Goal: Information Seeking & Learning: Learn about a topic

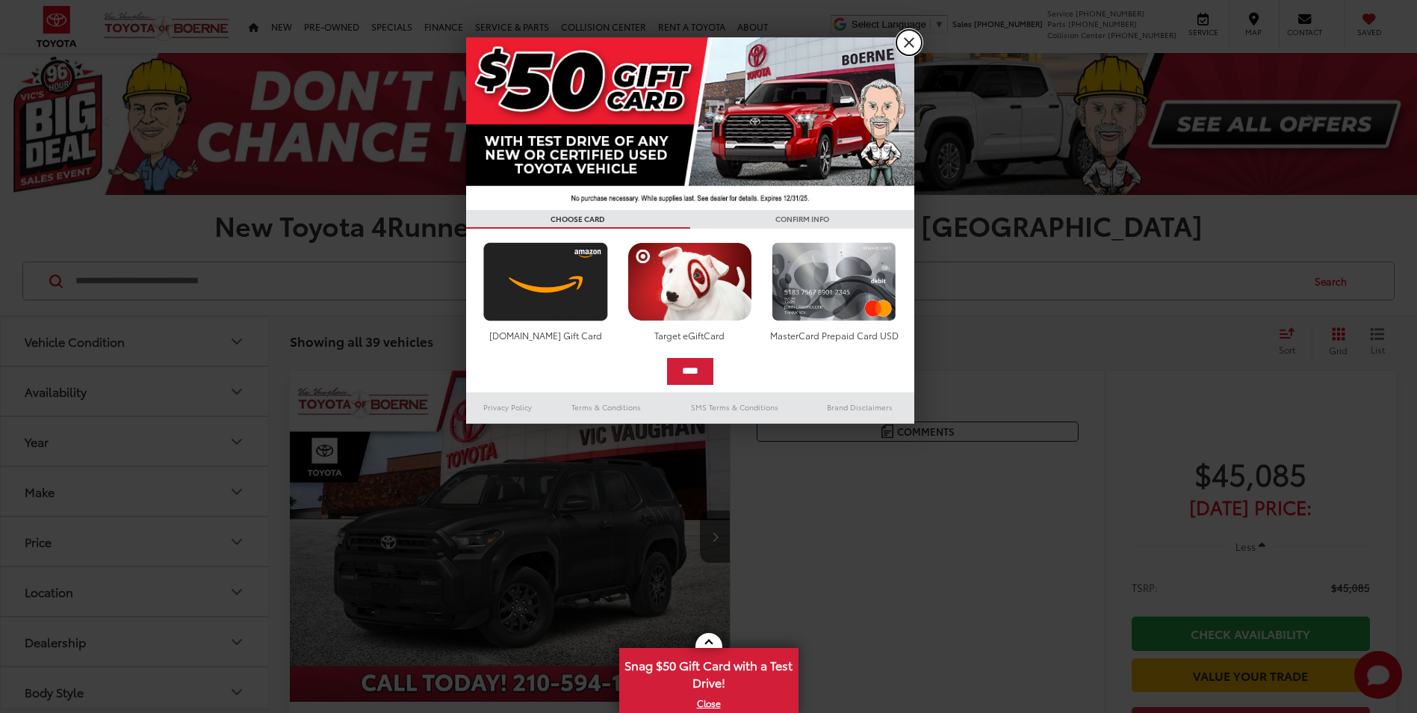
click at [899, 44] on link "X" at bounding box center [908, 42] width 25 height 25
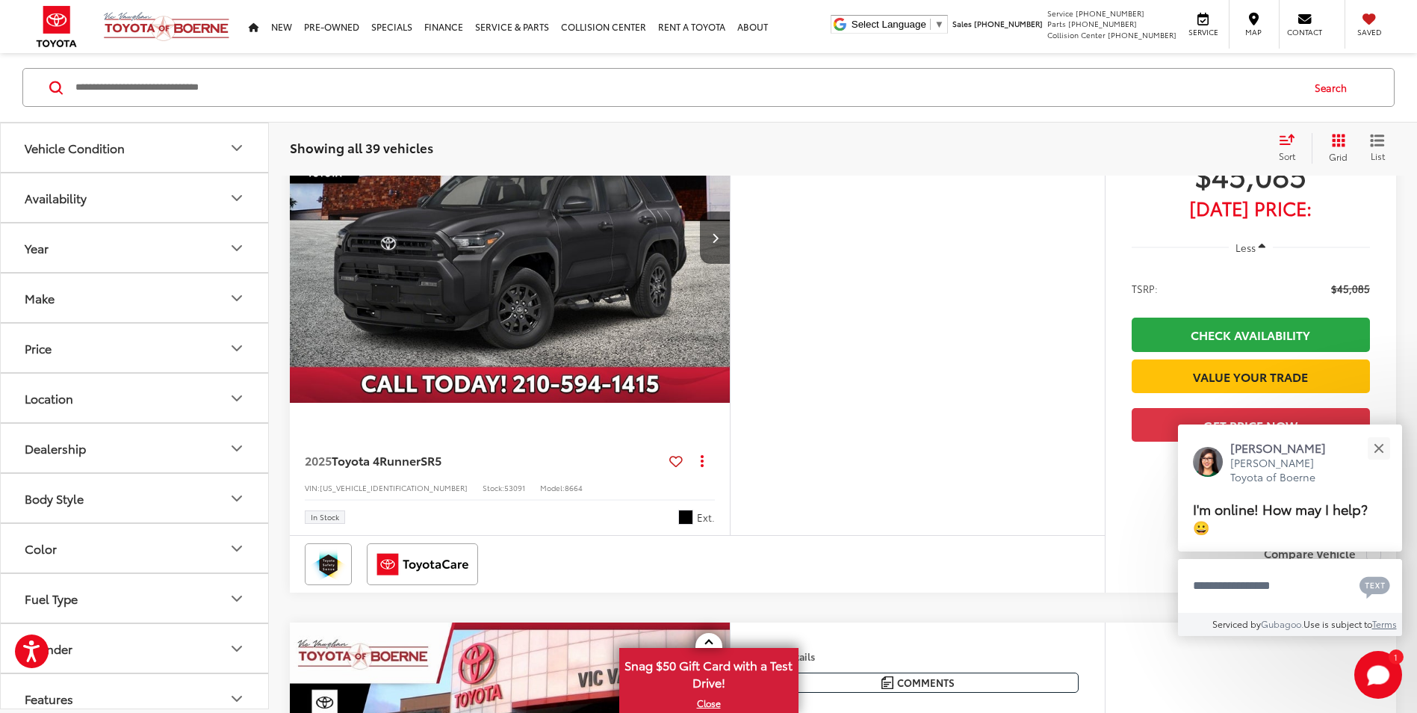
scroll to position [448, 0]
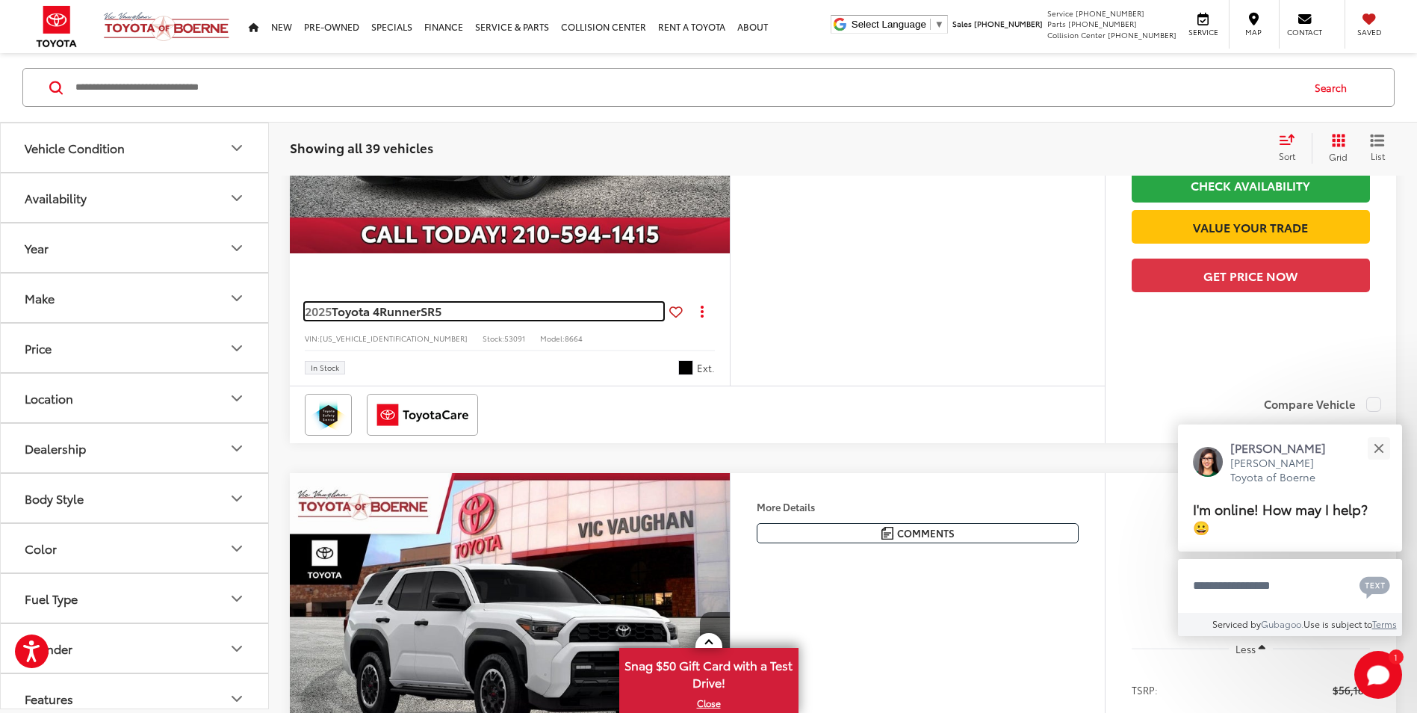
click at [382, 314] on span "Toyota 4Runner" at bounding box center [376, 310] width 89 height 17
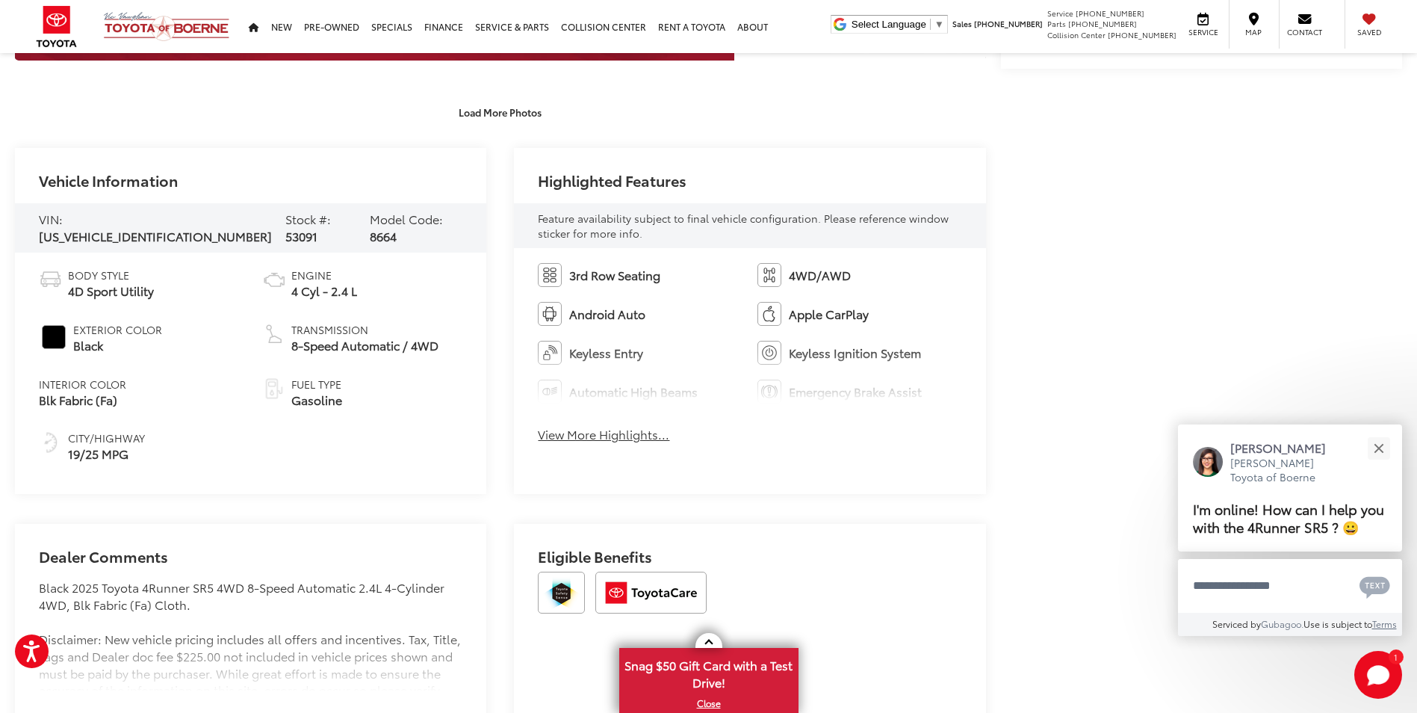
click at [566, 434] on button "View More Highlights..." at bounding box center [603, 434] width 131 height 17
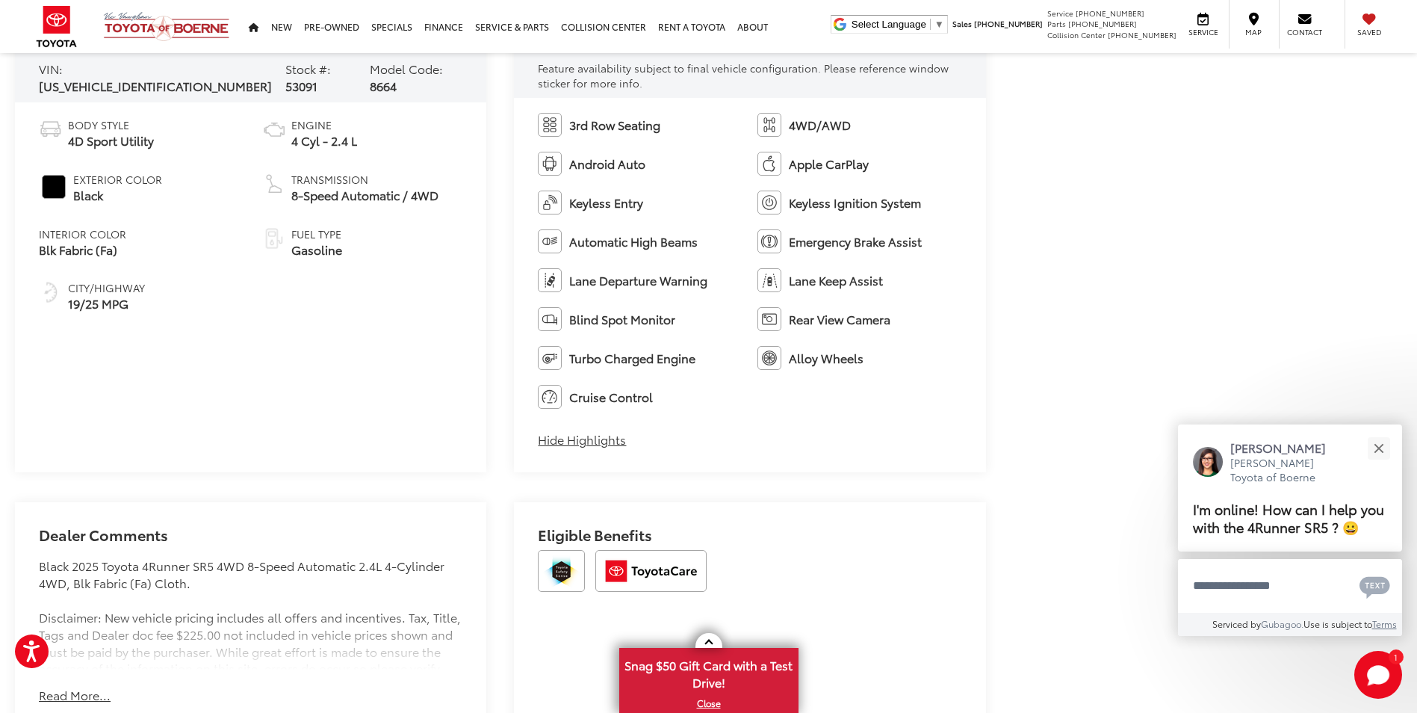
scroll to position [672, 0]
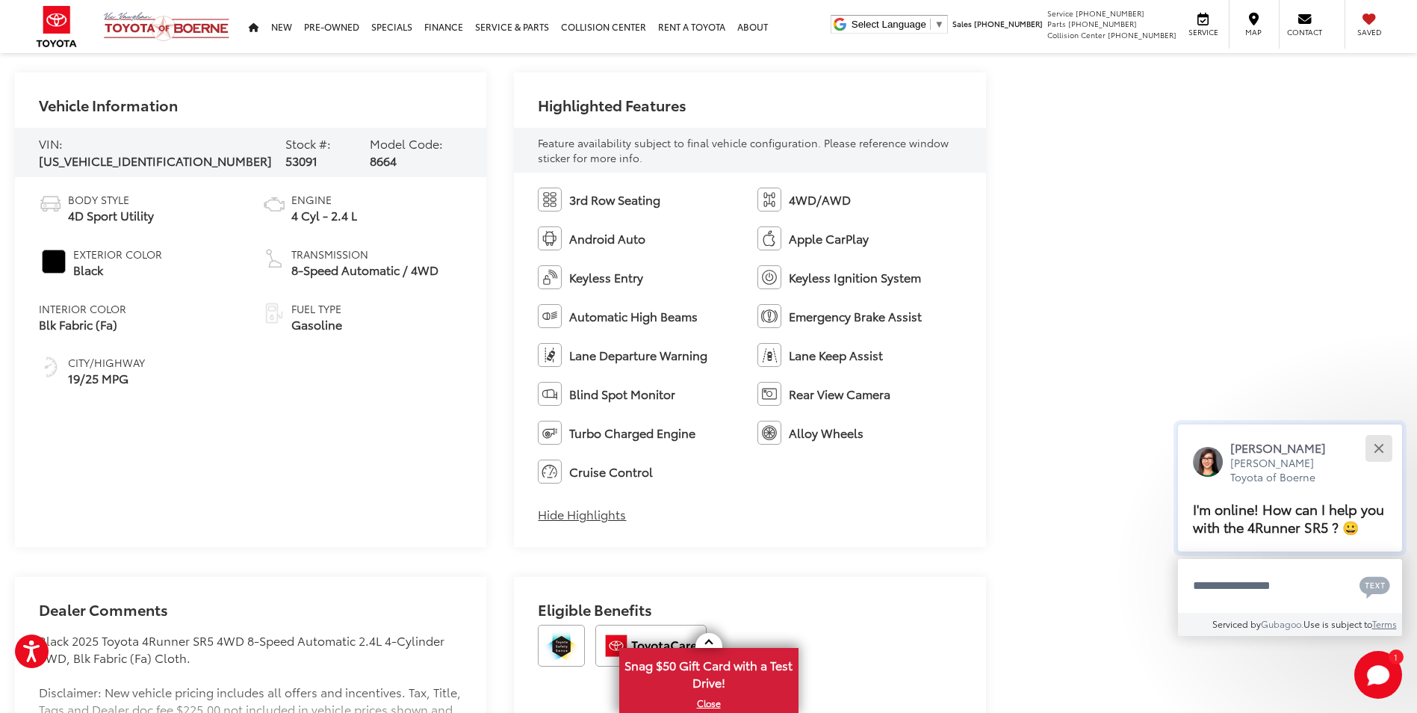
click at [1389, 443] on button "Close" at bounding box center [1379, 448] width 32 height 32
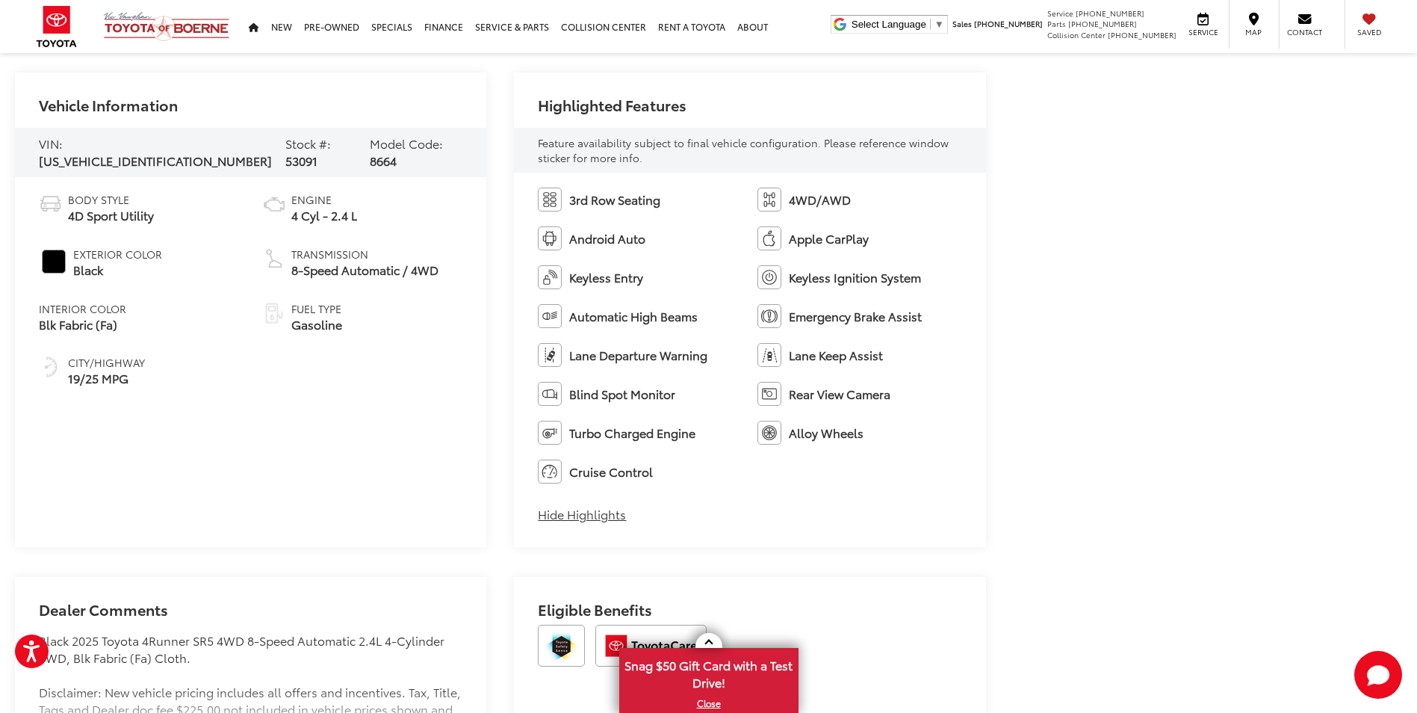
scroll to position [971, 0]
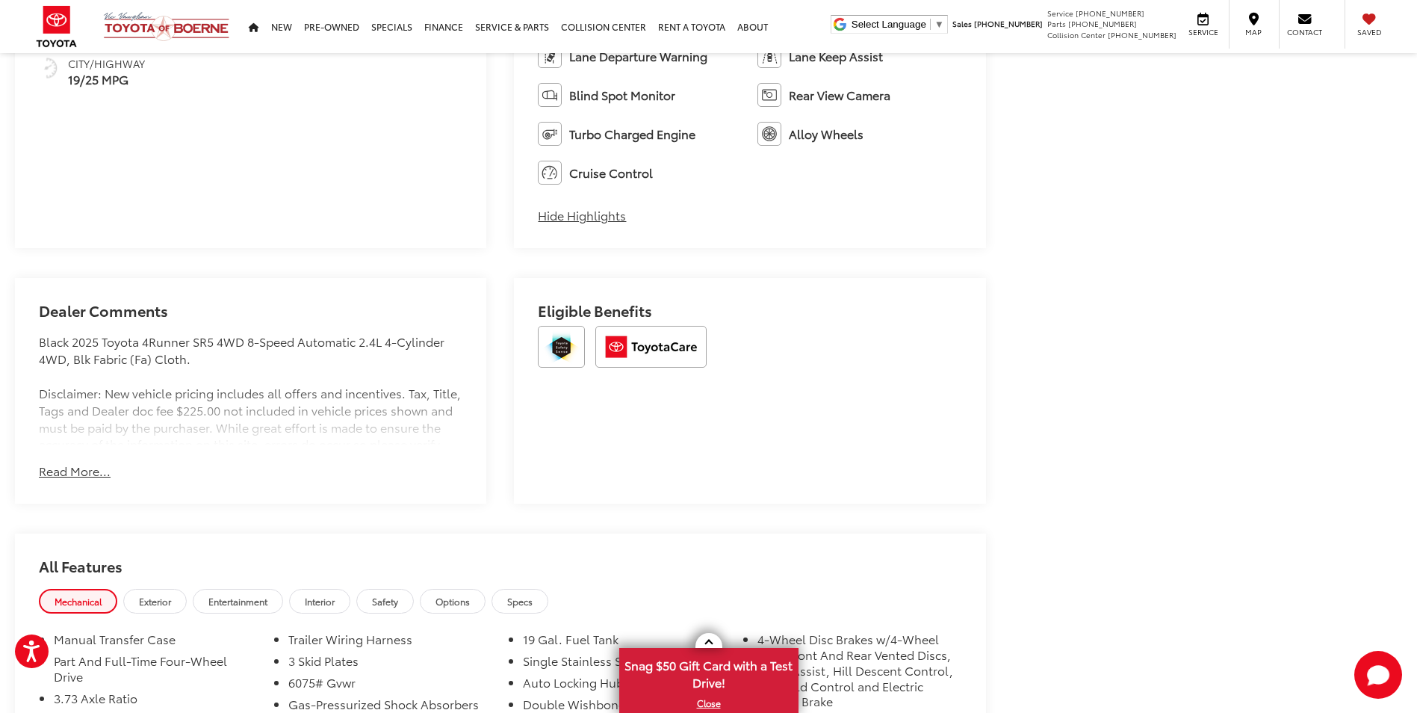
click at [81, 466] on button "Read More..." at bounding box center [75, 470] width 72 height 17
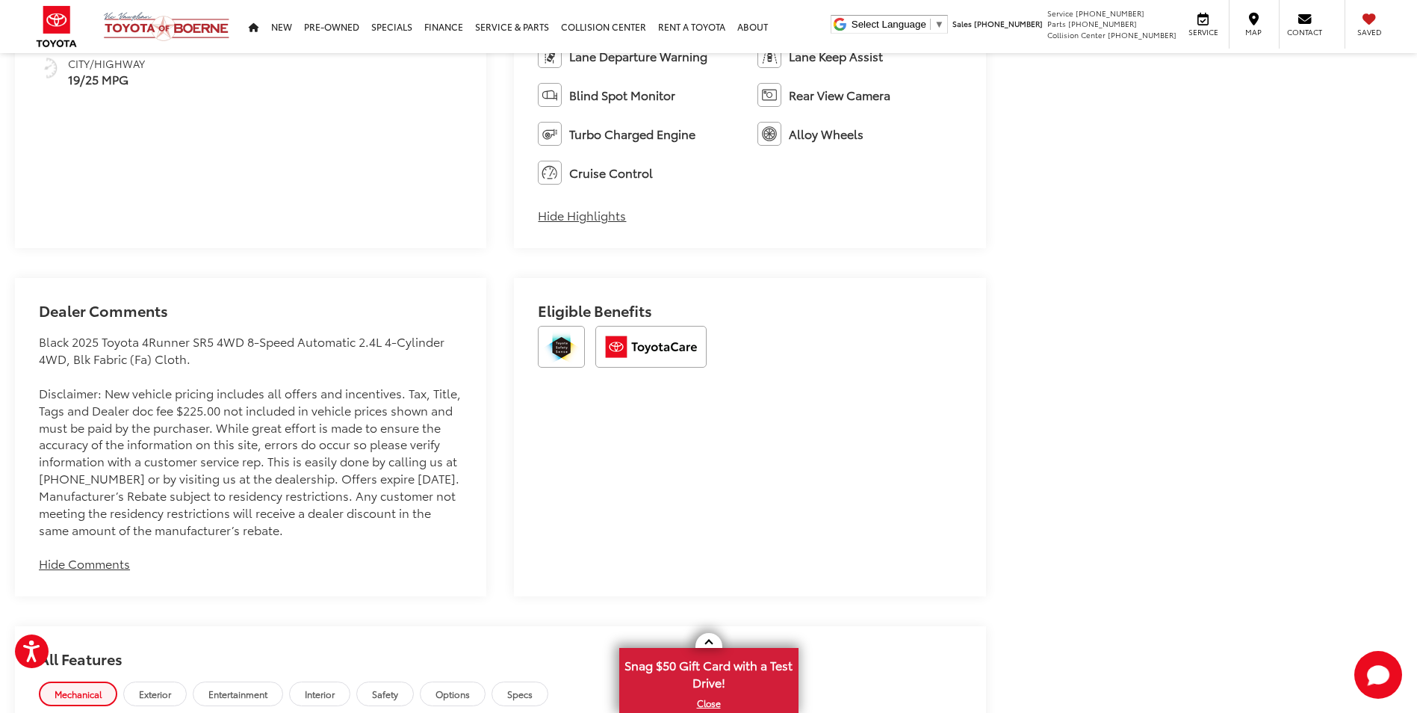
click at [81, 473] on div "Black 2025 Toyota 4Runner SR5 4WD 8-Speed Automatic 2.4L 4-Cylinder 4WD, Blk Fa…" at bounding box center [251, 435] width 424 height 205
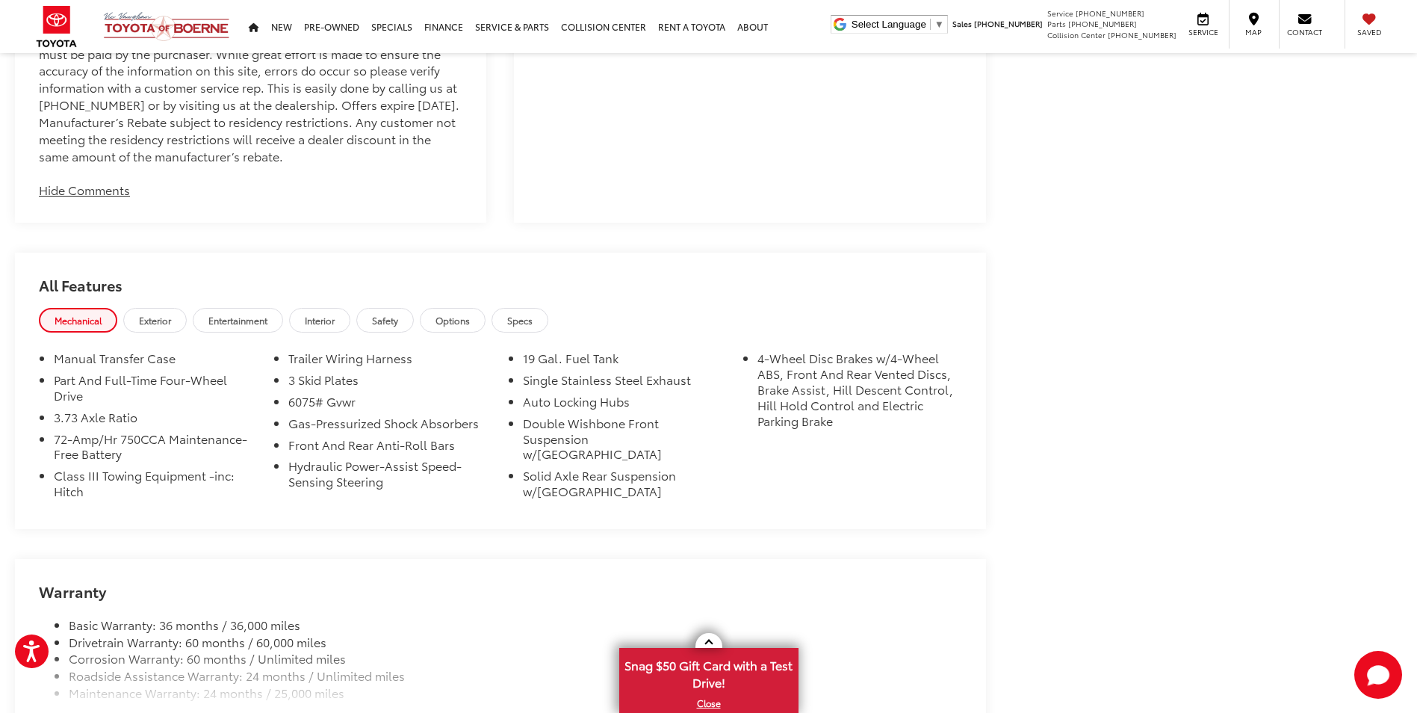
drag, startPoint x: 288, startPoint y: 358, endPoint x: 449, endPoint y: 362, distance: 160.7
click at [258, 468] on li "Class III Towing Equipment -inc: Hitch" at bounding box center [156, 486] width 205 height 37
click at [161, 450] on li "72-Amp/Hr 750CCA Maintenance-Free Battery" at bounding box center [156, 449] width 205 height 37
drag, startPoint x: 294, startPoint y: 356, endPoint x: 423, endPoint y: 359, distance: 128.5
click at [258, 468] on li "Class III Towing Equipment -inc: Hitch" at bounding box center [156, 486] width 205 height 37
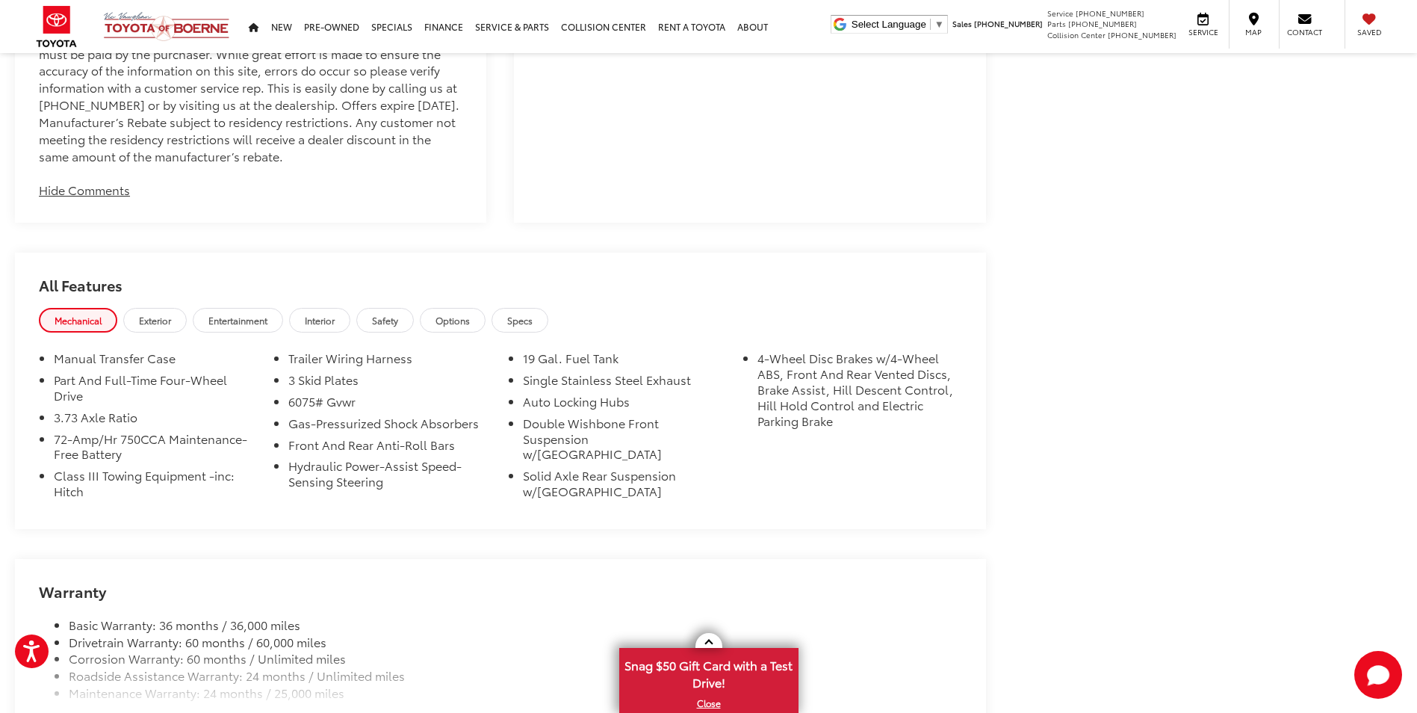
click at [480, 372] on li "Trailer Wiring Harness" at bounding box center [390, 361] width 205 height 22
drag, startPoint x: 430, startPoint y: 400, endPoint x: 288, endPoint y: 404, distance: 141.3
click at [288, 372] on li "Trailer Wiring Harness" at bounding box center [390, 361] width 205 height 22
click at [419, 415] on li "6075# Gvwr" at bounding box center [390, 405] width 205 height 22
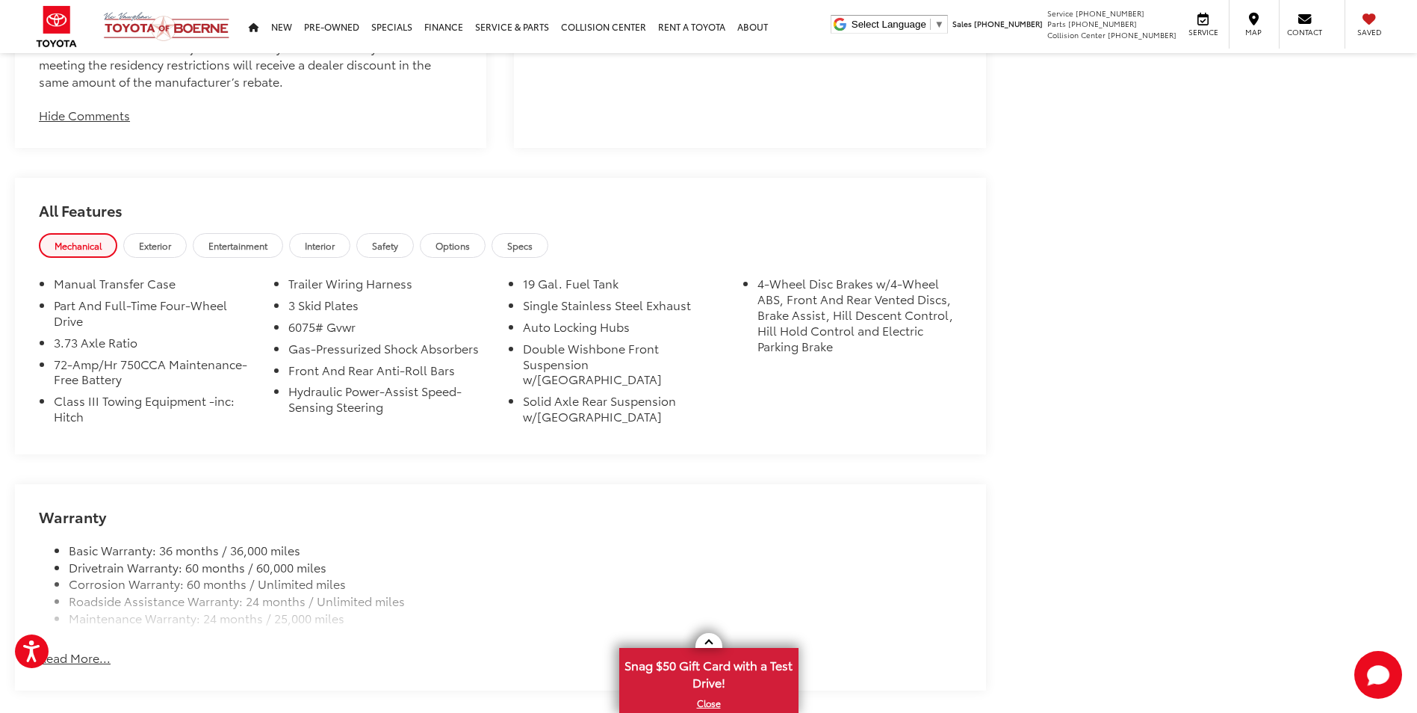
drag, startPoint x: 464, startPoint y: 407, endPoint x: 295, endPoint y: 417, distance: 169.1
click at [295, 384] on li "Front And Rear Anti-Roll Bars" at bounding box center [390, 373] width 205 height 22
click at [468, 439] on div "Manual Transfer Case Part And Full-Time Four-Wheel Drive 3.73 Axle Ratio 72-Amp…" at bounding box center [500, 357] width 971 height 192
drag, startPoint x: 616, startPoint y: 319, endPoint x: 501, endPoint y: 315, distance: 115.1
click at [501, 315] on ul "Manual Transfer Case Part And Full-Time Four-Wheel Drive 3.73 Axle Ratio 72-Amp…" at bounding box center [500, 353] width 923 height 154
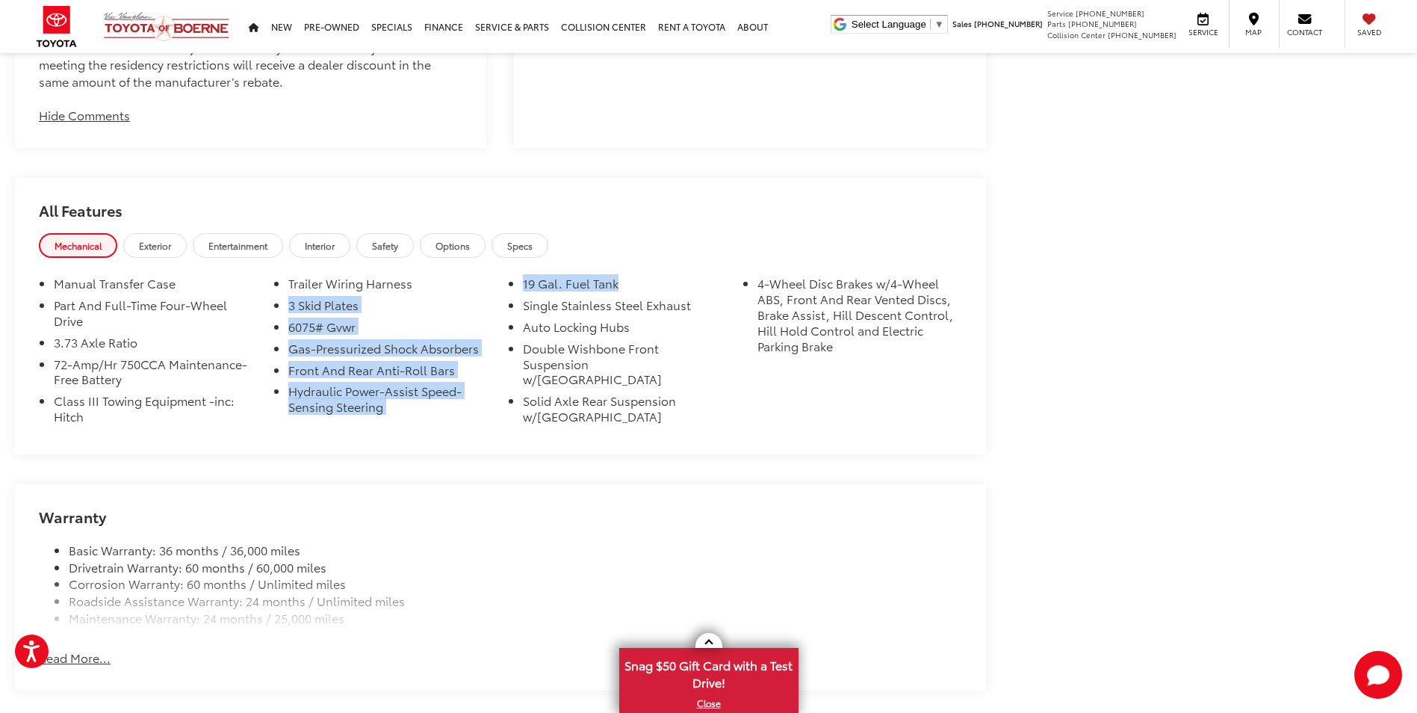
click at [640, 297] on li "19 Gal. Fuel Tank" at bounding box center [625, 287] width 205 height 22
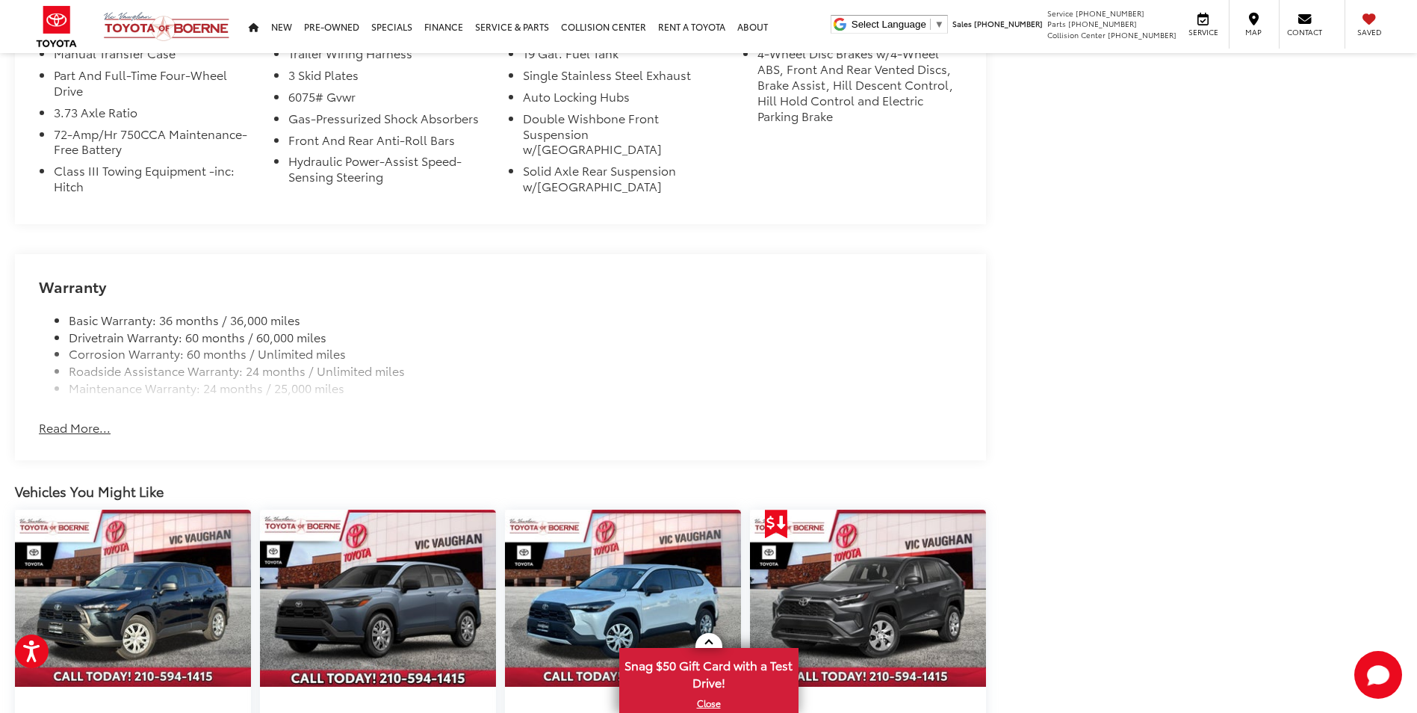
scroll to position [1643, 0]
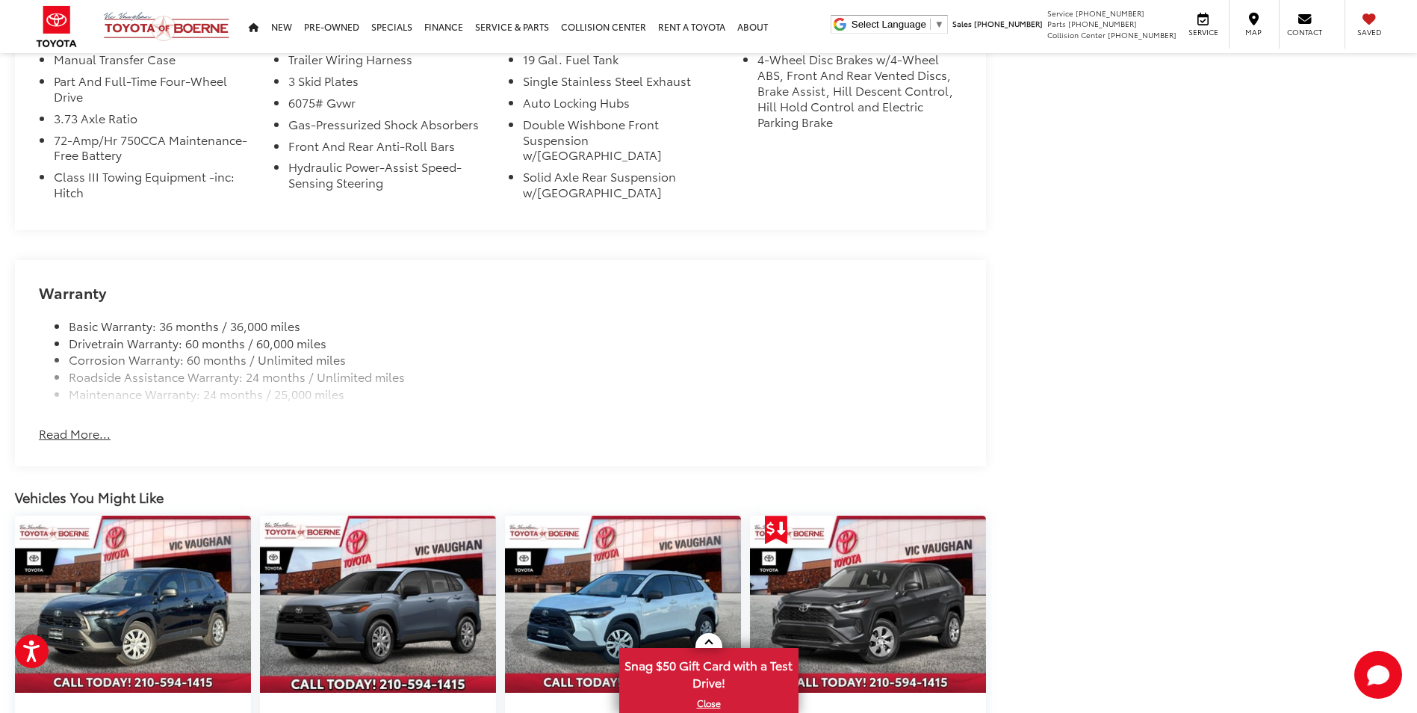
click at [69, 425] on button "Read More..." at bounding box center [75, 433] width 72 height 17
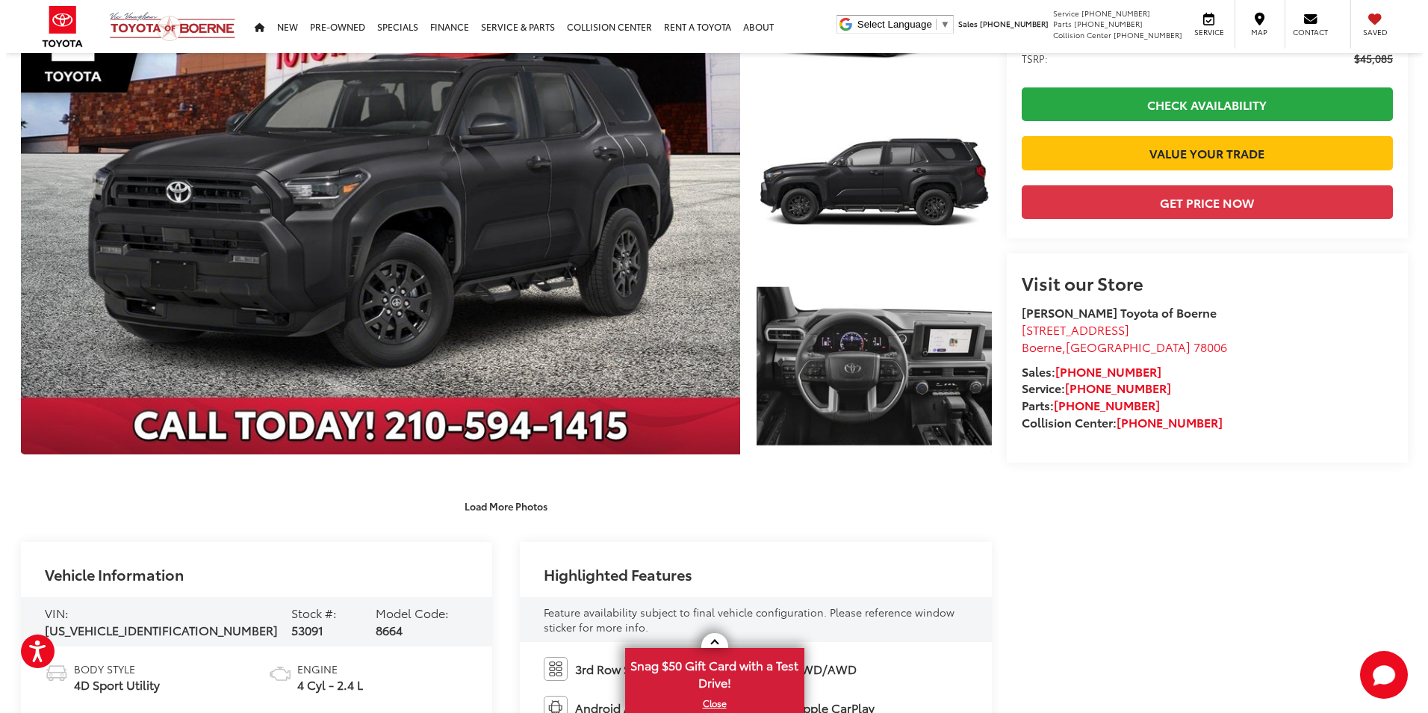
scroll to position [149, 0]
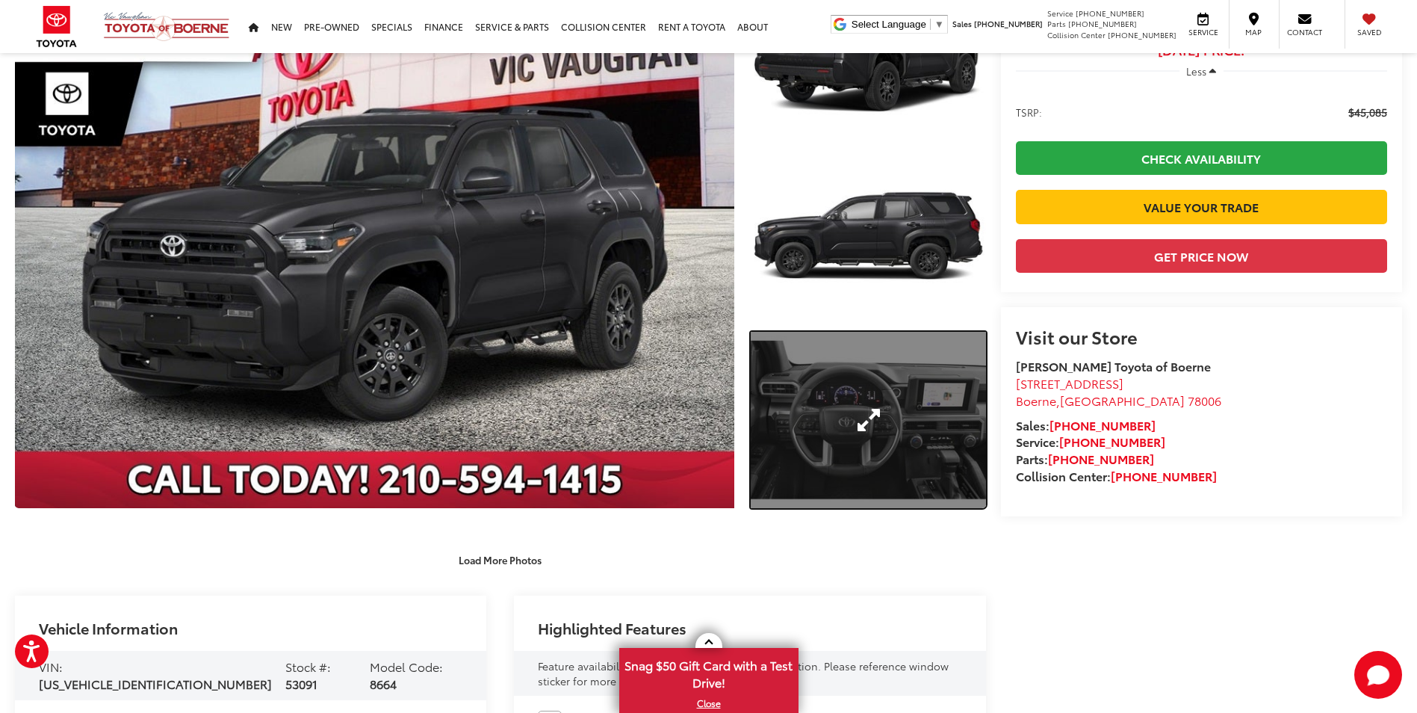
click at [860, 371] on link "Expand Photo 3" at bounding box center [868, 420] width 235 height 176
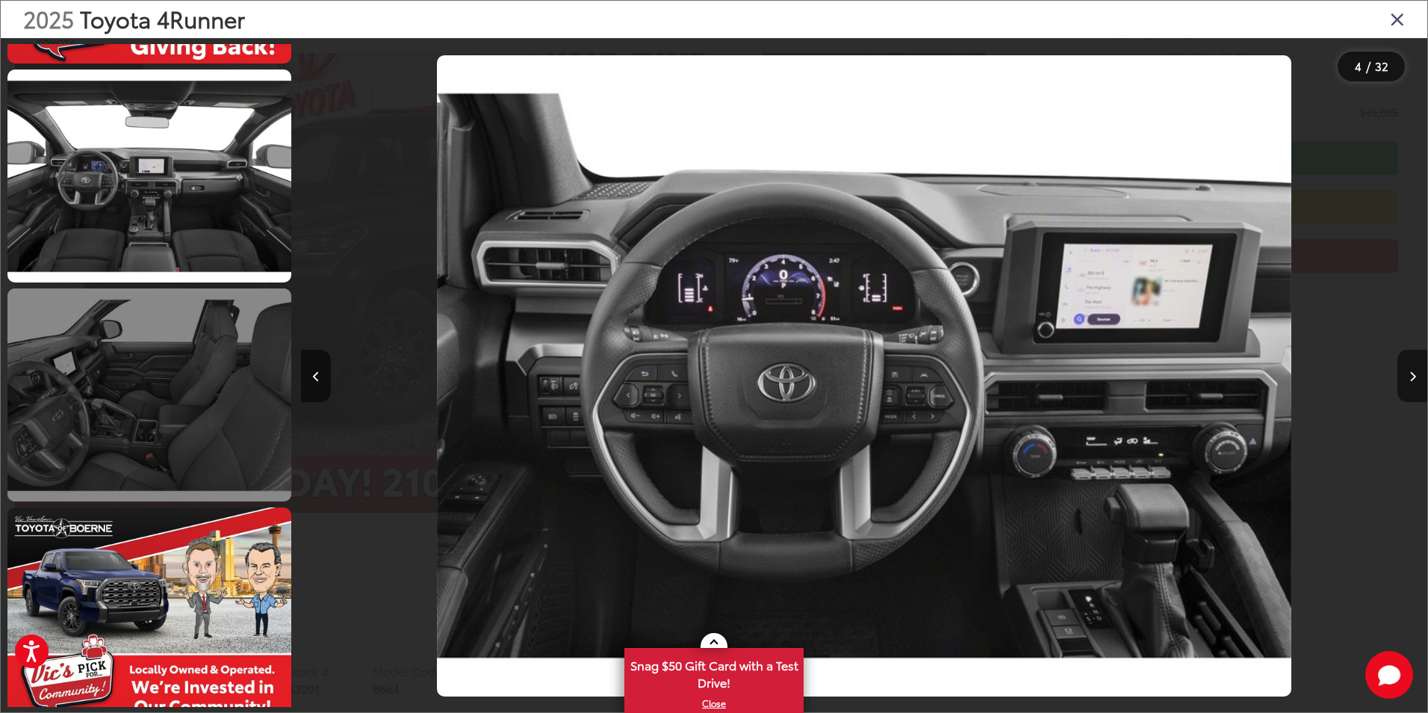
scroll to position [1227, 0]
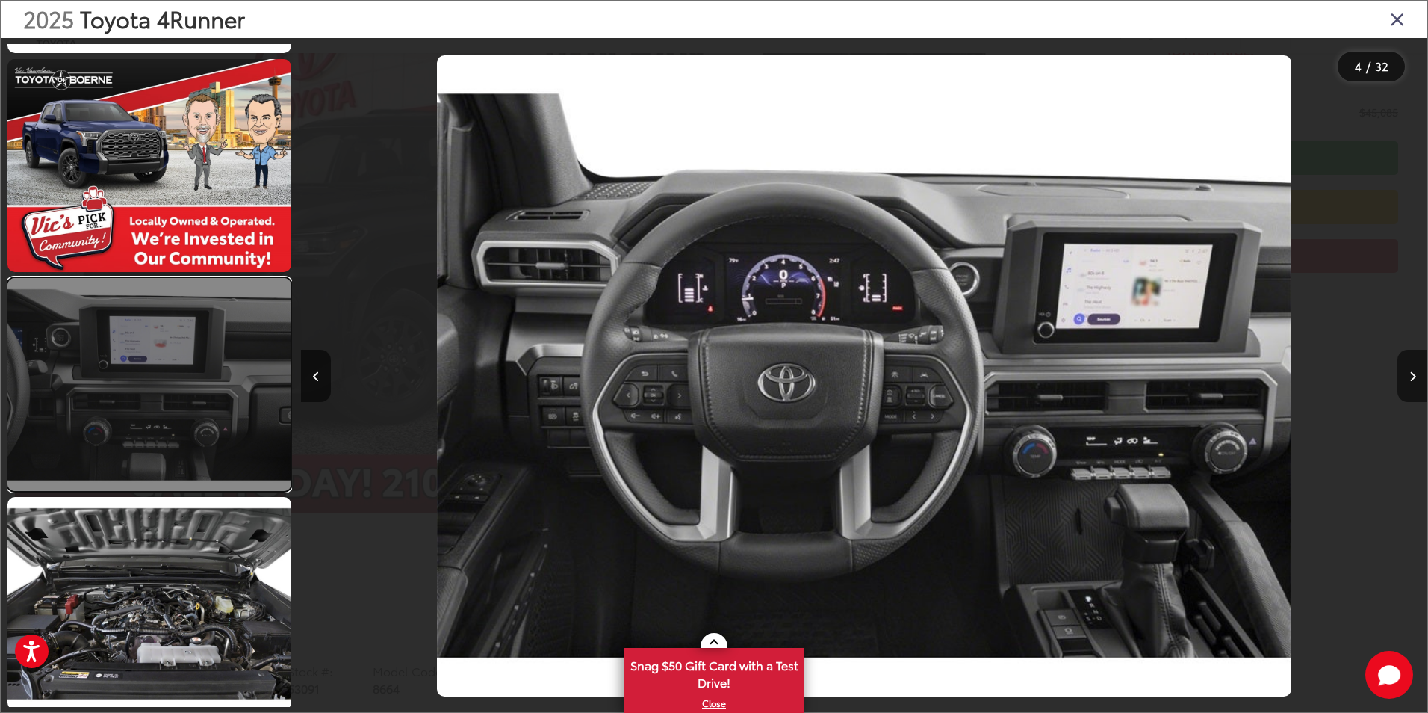
drag, startPoint x: 220, startPoint y: 439, endPoint x: 215, endPoint y: 431, distance: 9.4
click at [215, 431] on link at bounding box center [149, 384] width 284 height 213
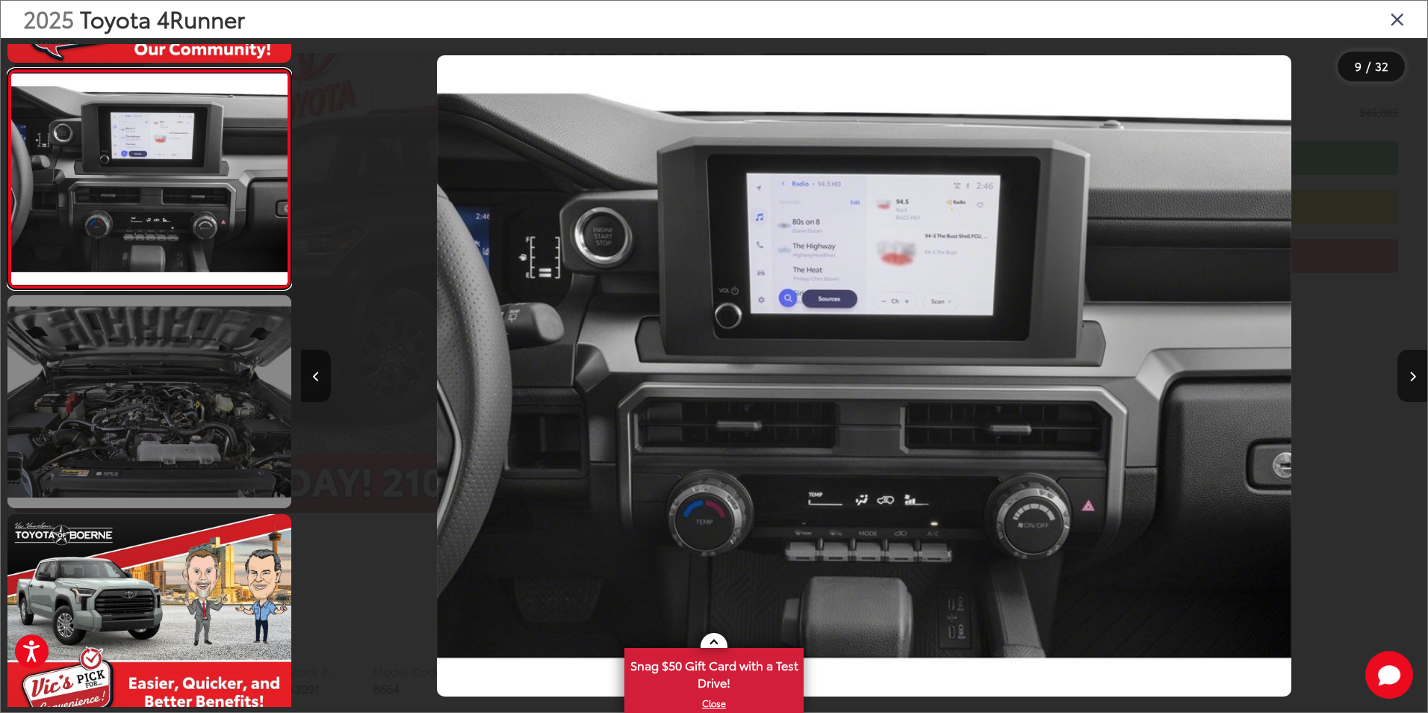
scroll to position [2175, 0]
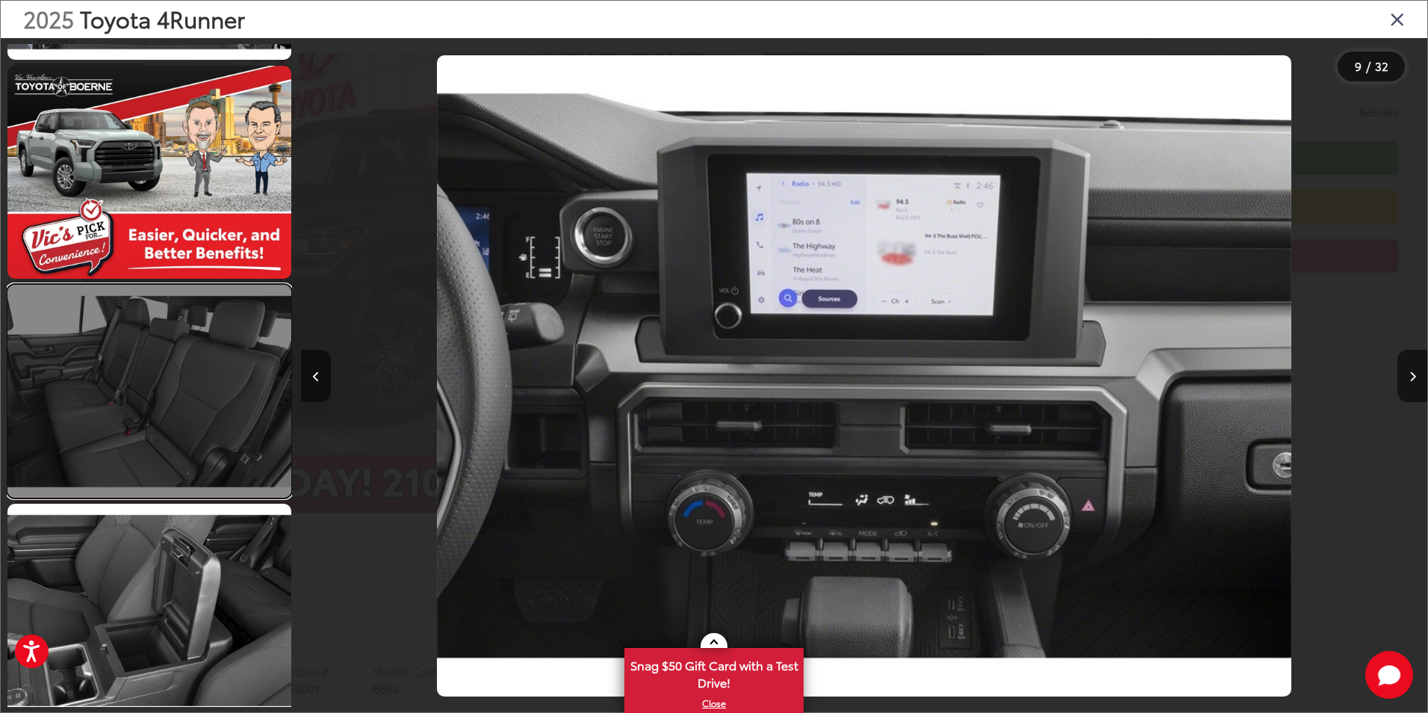
click at [161, 423] on link at bounding box center [149, 391] width 284 height 213
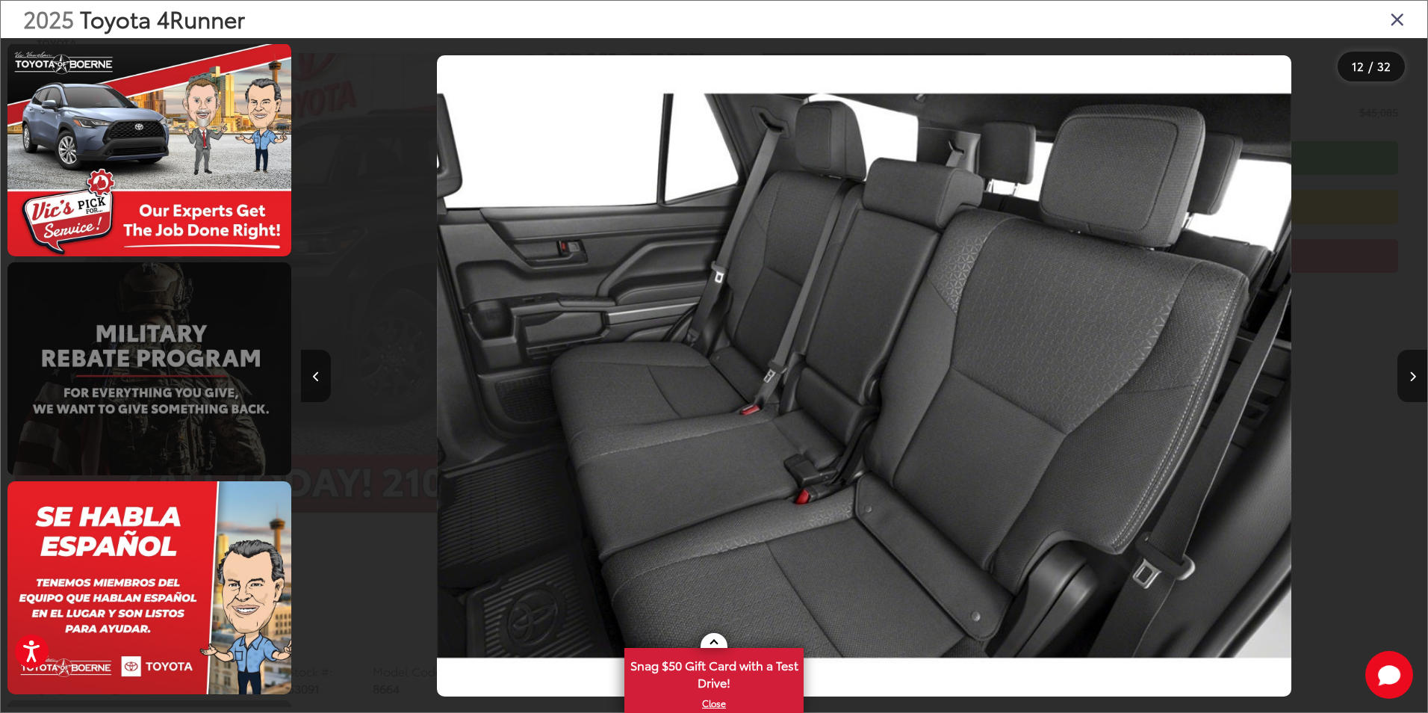
scroll to position [3735, 0]
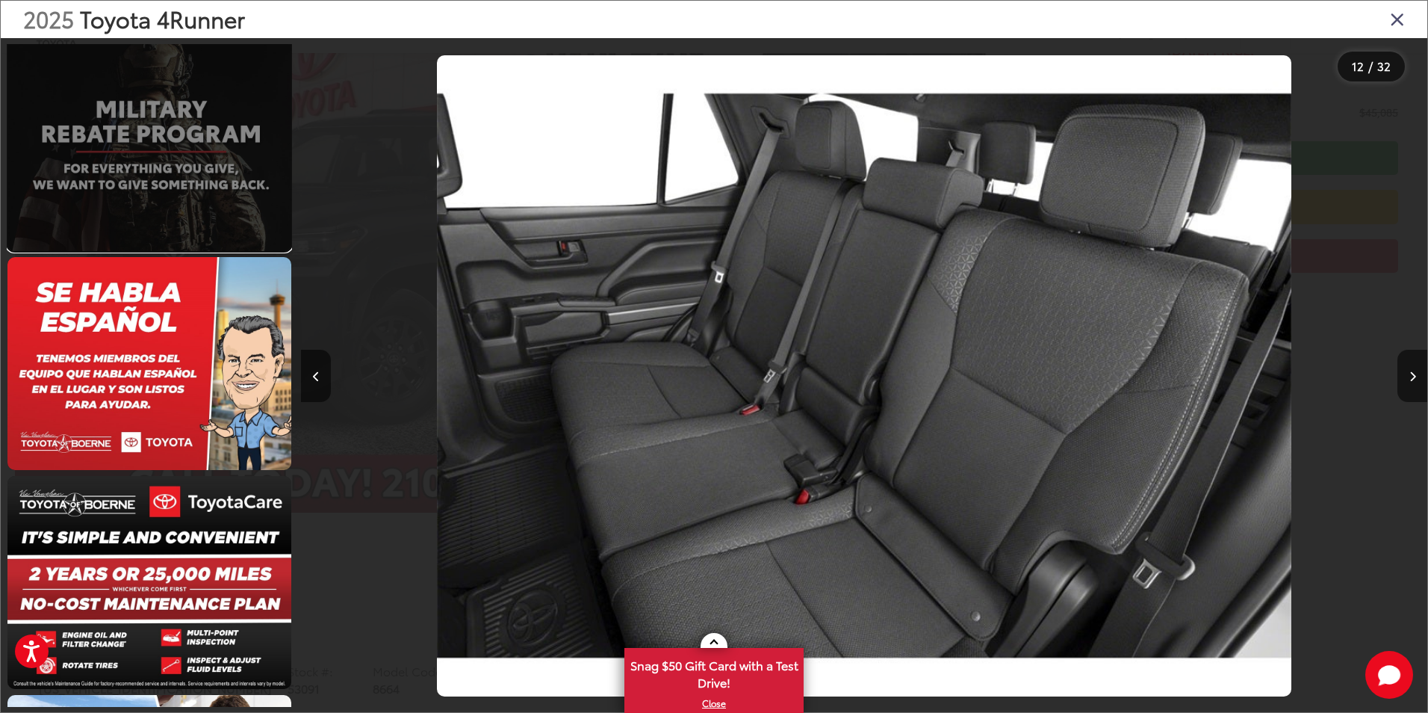
click at [193, 220] on link at bounding box center [149, 144] width 284 height 213
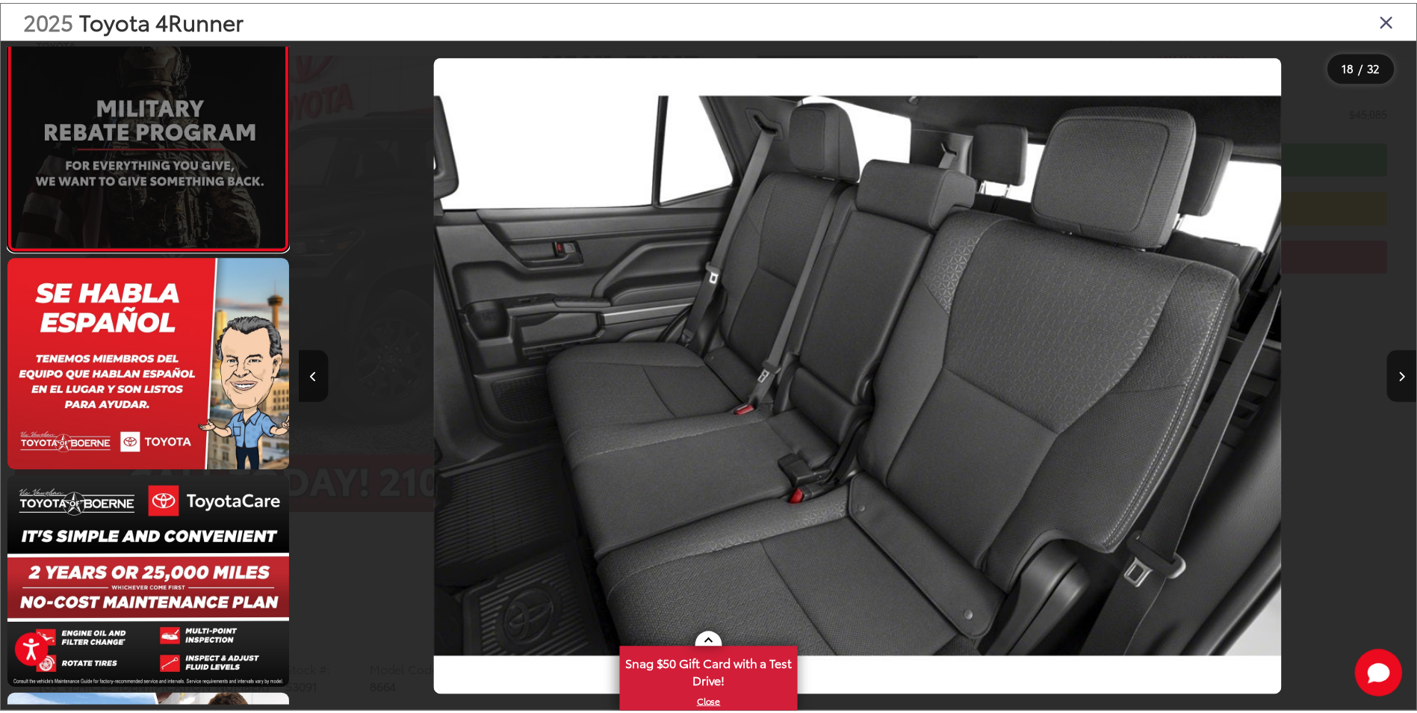
scroll to position [3544, 0]
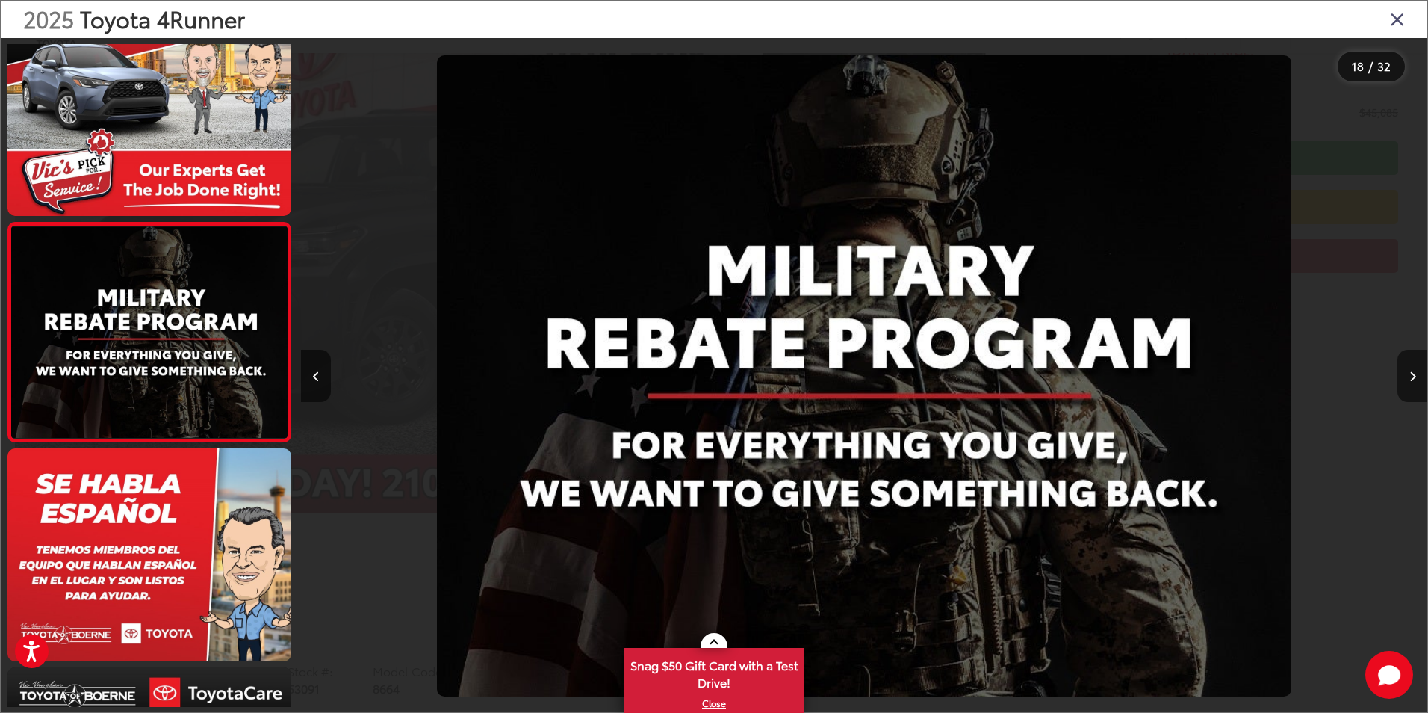
click at [1399, 19] on icon "Close gallery" at bounding box center [1397, 18] width 15 height 19
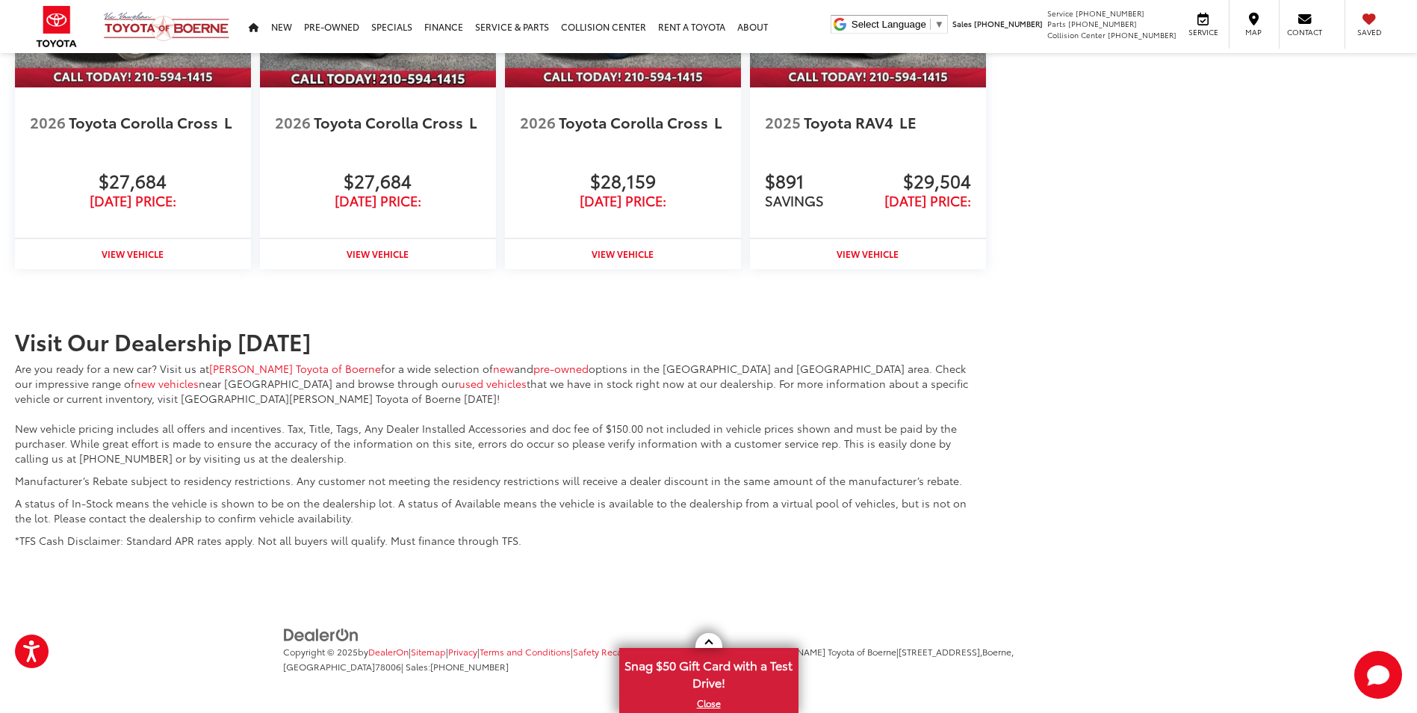
scroll to position [2251, 0]
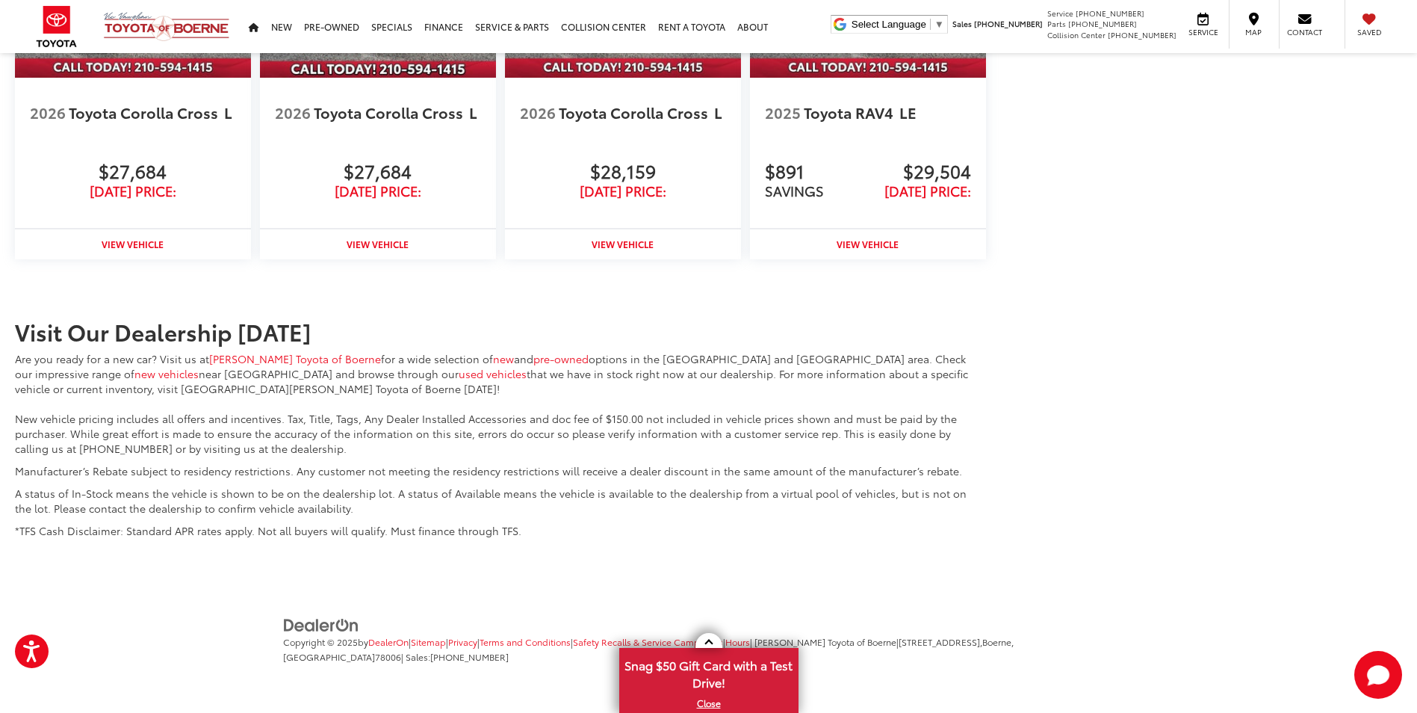
drag, startPoint x: 524, startPoint y: 515, endPoint x: 1, endPoint y: 356, distance: 546.1
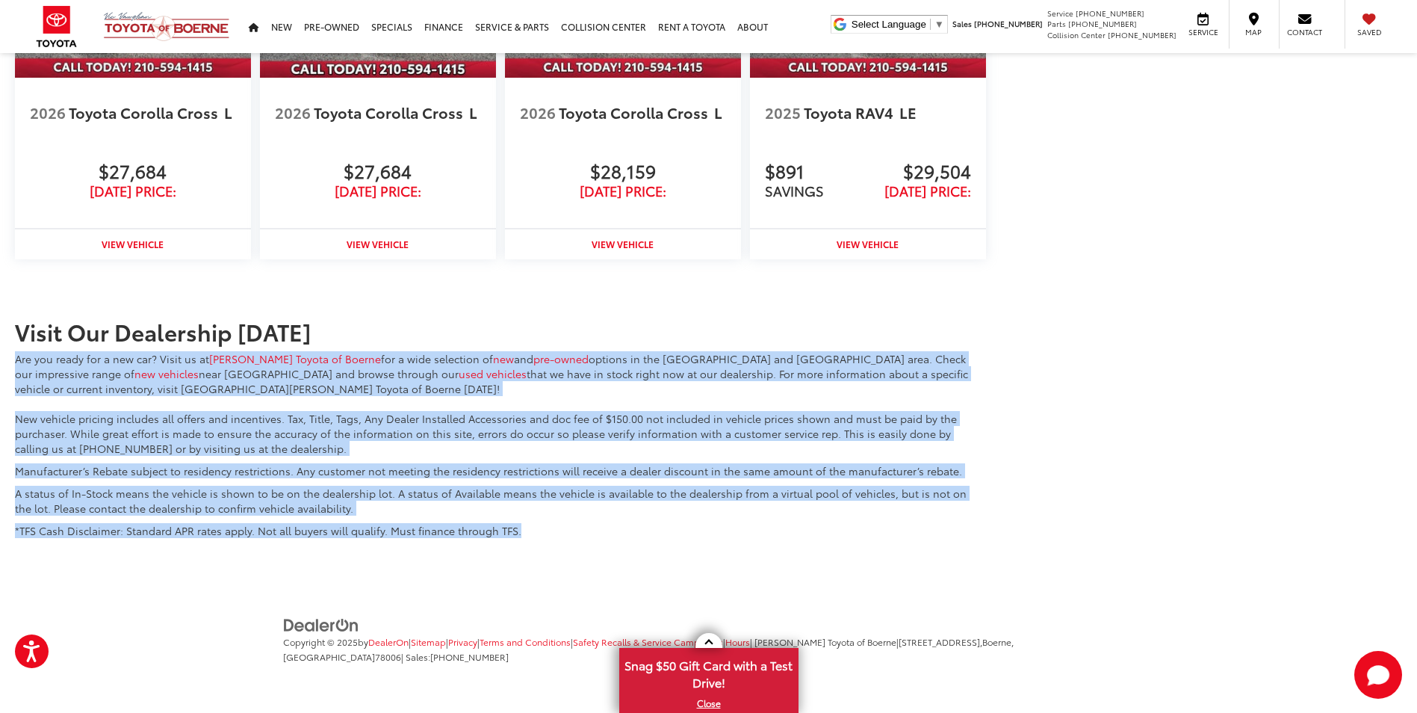
drag, startPoint x: -4, startPoint y: 351, endPoint x: 374, endPoint y: 298, distance: 381.7
click at [374, 298] on div "Visit Our Dealership [DATE] Are you ready for a new car? Visit us at [GEOGRAPHI…" at bounding box center [500, 346] width 971 height 114
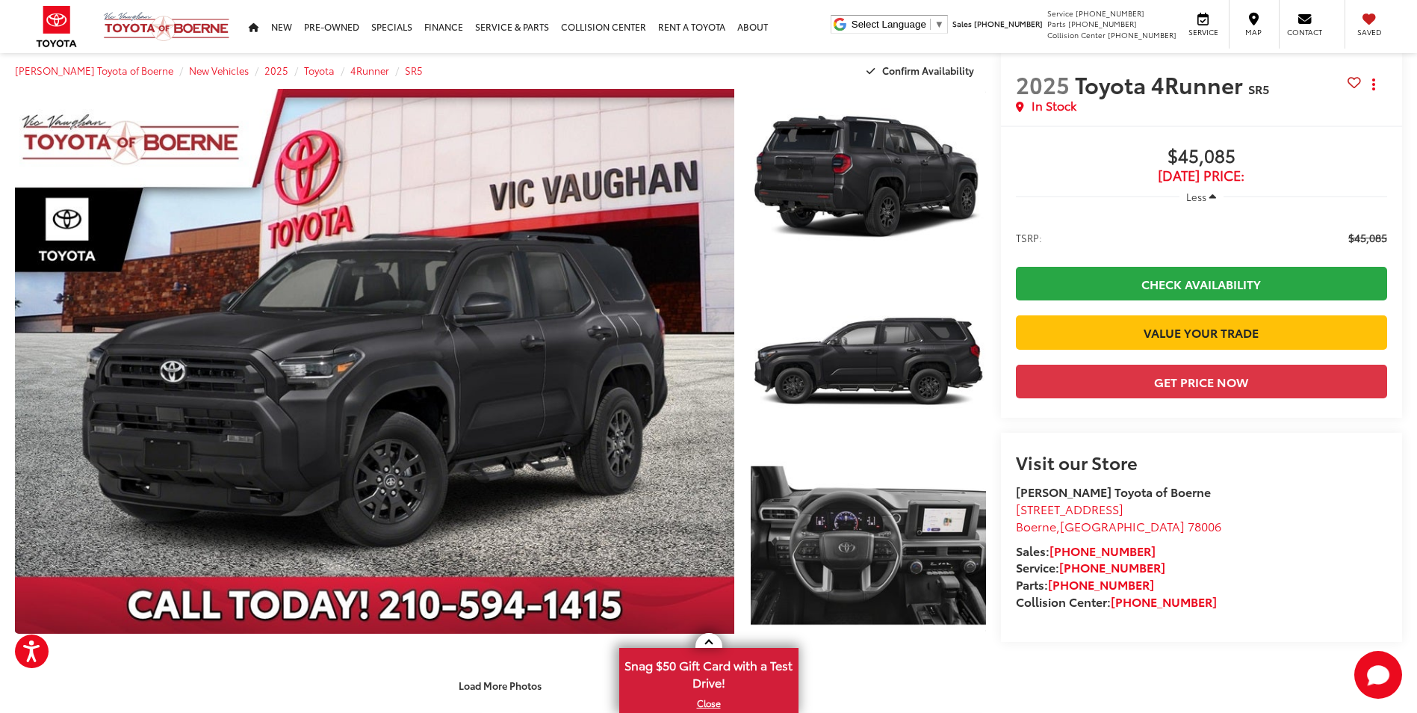
scroll to position [0, 0]
